Goal: Navigation & Orientation: Go to known website

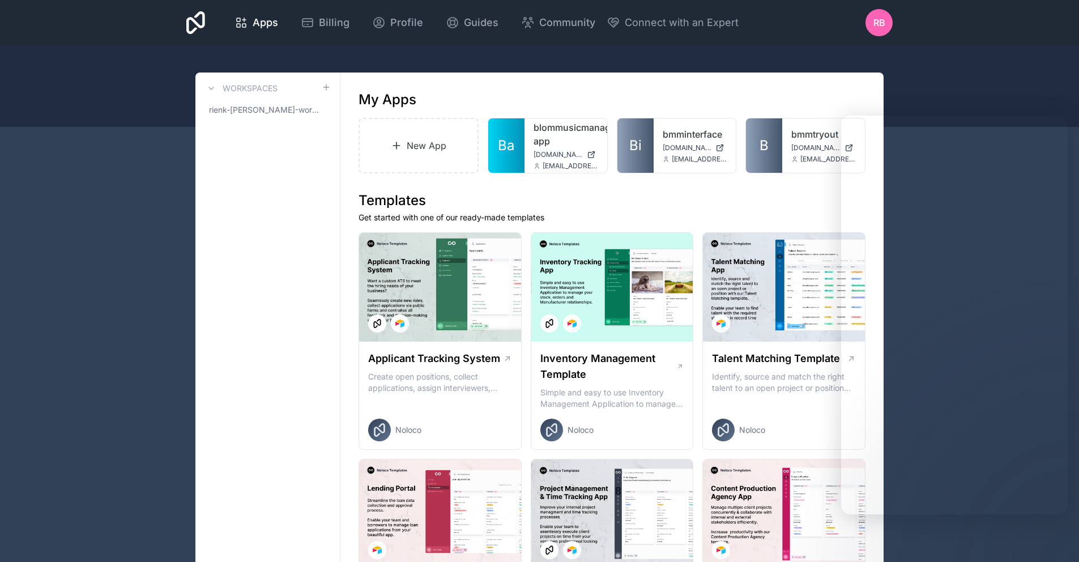
click at [0, 0] on icon at bounding box center [0, 0] width 0 height 0
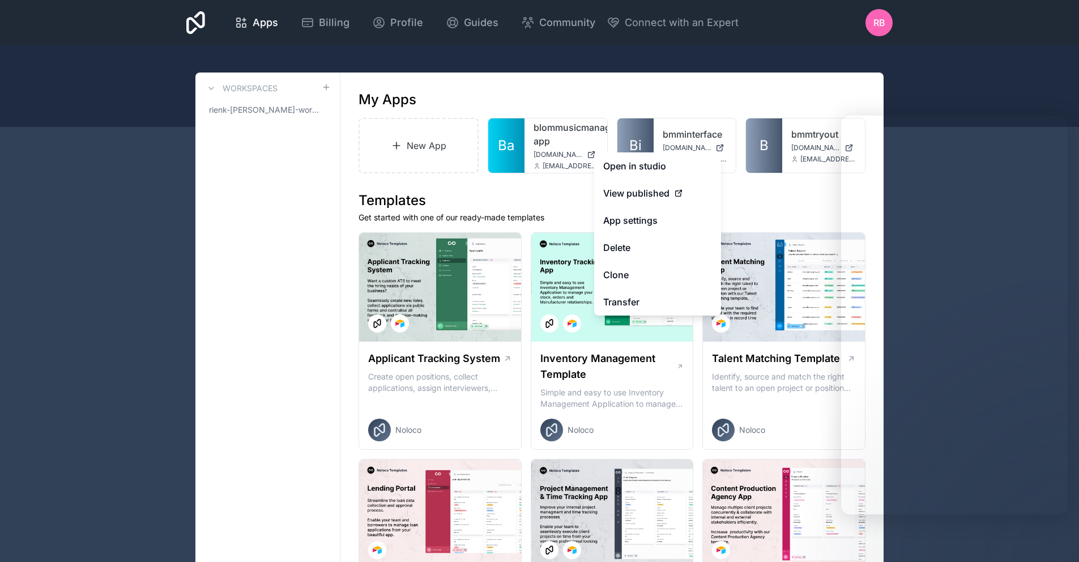
click at [647, 195] on span "View published" at bounding box center [636, 193] width 66 height 14
click at [643, 191] on span "View published" at bounding box center [636, 193] width 66 height 14
click at [648, 191] on span "View published" at bounding box center [636, 193] width 66 height 14
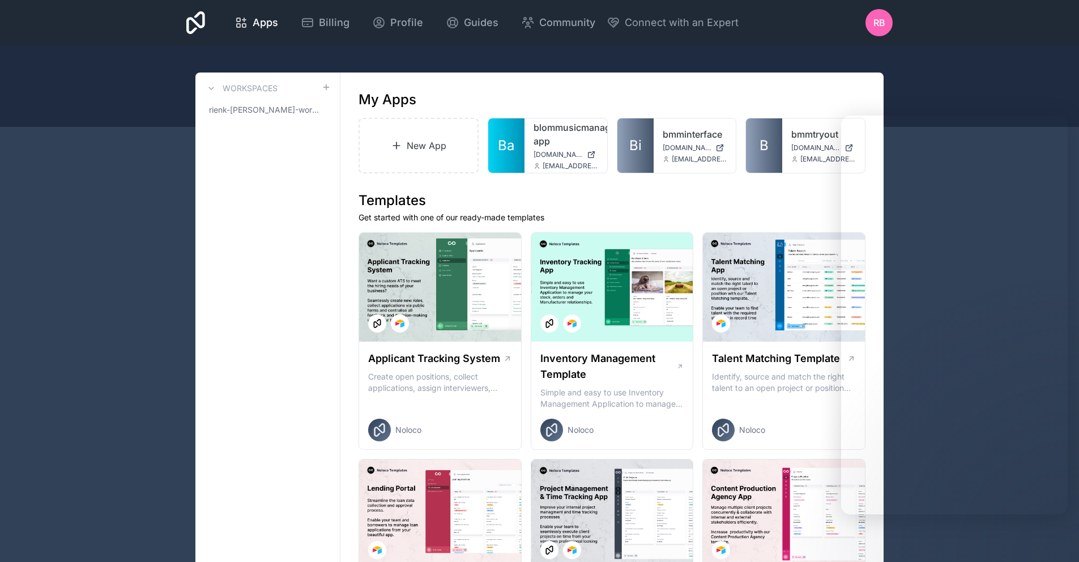
click at [690, 145] on span "[DOMAIN_NAME]" at bounding box center [687, 147] width 49 height 9
click at [0, 0] on div at bounding box center [0, 0] width 0 height 0
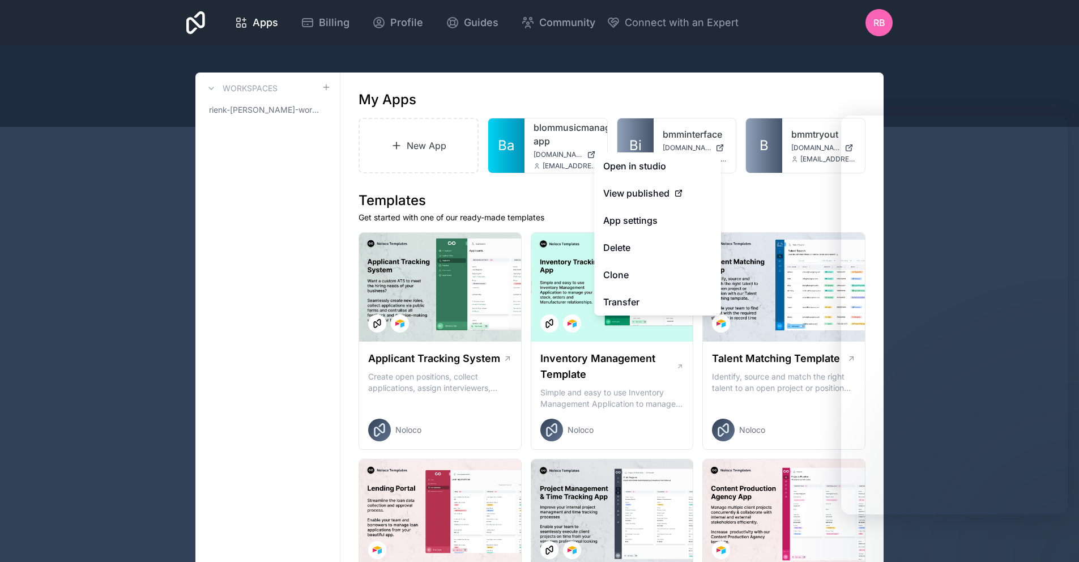
click at [673, 138] on link "bmminterface" at bounding box center [695, 134] width 65 height 14
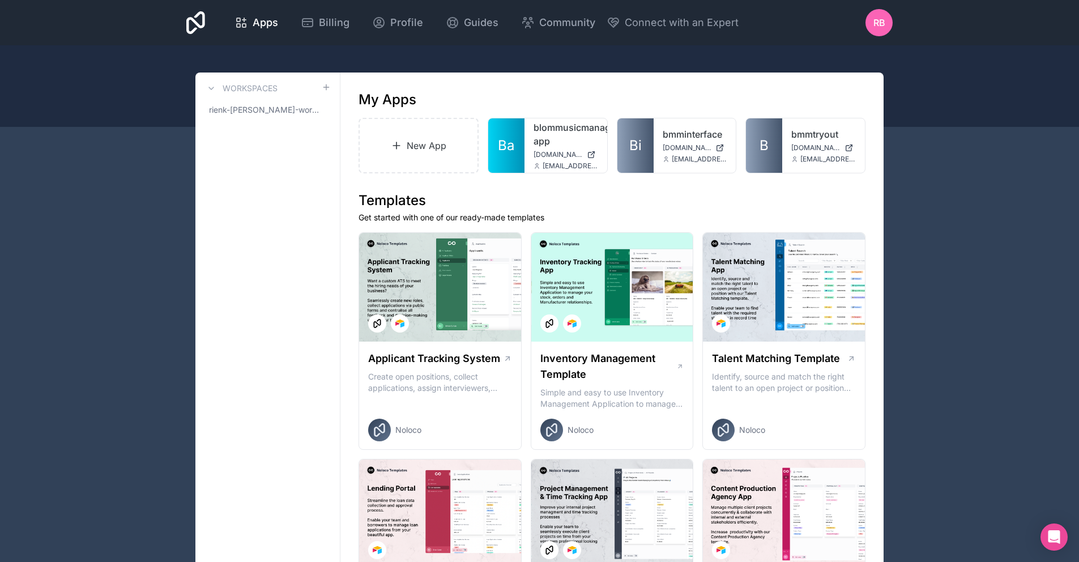
click at [667, 138] on link "bmminterface" at bounding box center [695, 134] width 65 height 14
click at [399, 151] on span "[DOMAIN_NAME]" at bounding box center [687, 147] width 49 height 9
